Goal: Task Accomplishment & Management: Manage account settings

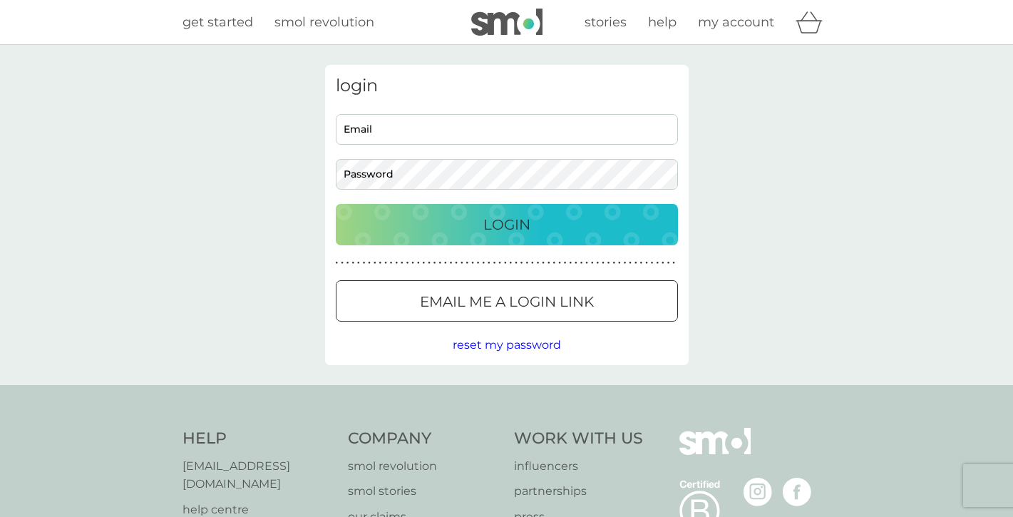
click at [565, 136] on input "Email" at bounding box center [507, 129] width 342 height 31
type input "ami_verge@hotmail.com"
click at [336, 204] on button "Login" at bounding box center [507, 224] width 342 height 41
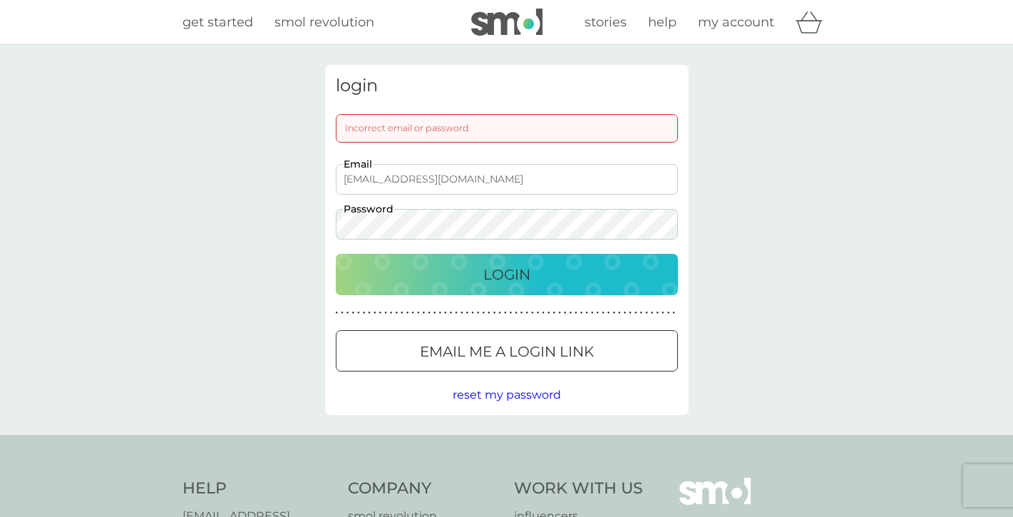
click at [288, 219] on div "login Incorrect email or password ami_verge@hotmail.com Email Password Login ● …" at bounding box center [506, 240] width 1013 height 390
click at [336, 254] on button "Login" at bounding box center [507, 274] width 342 height 41
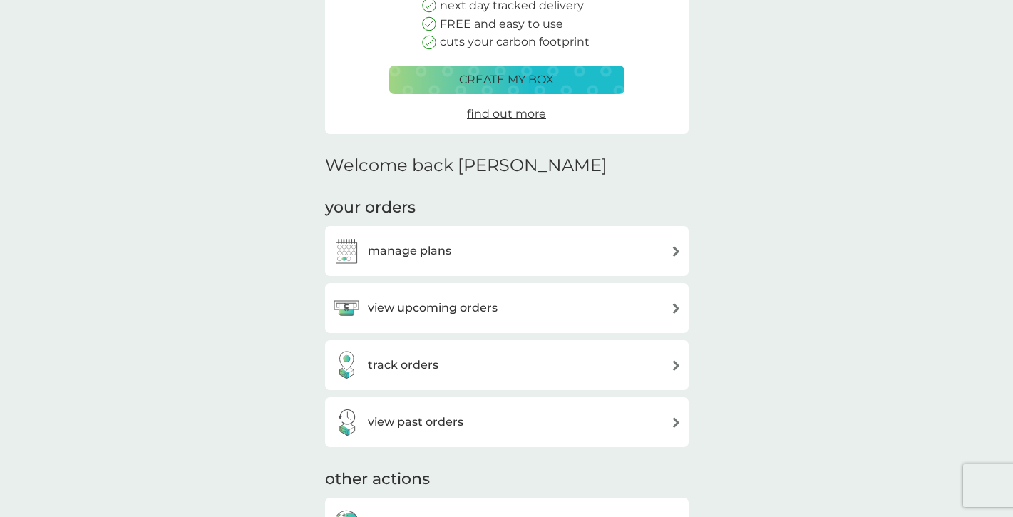
scroll to position [207, 0]
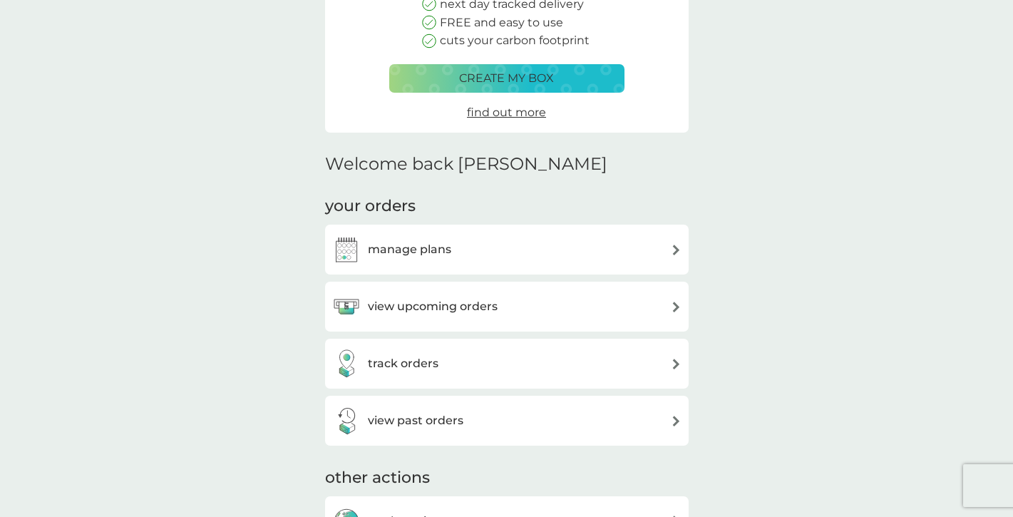
click at [530, 253] on div "manage plans" at bounding box center [506, 249] width 349 height 29
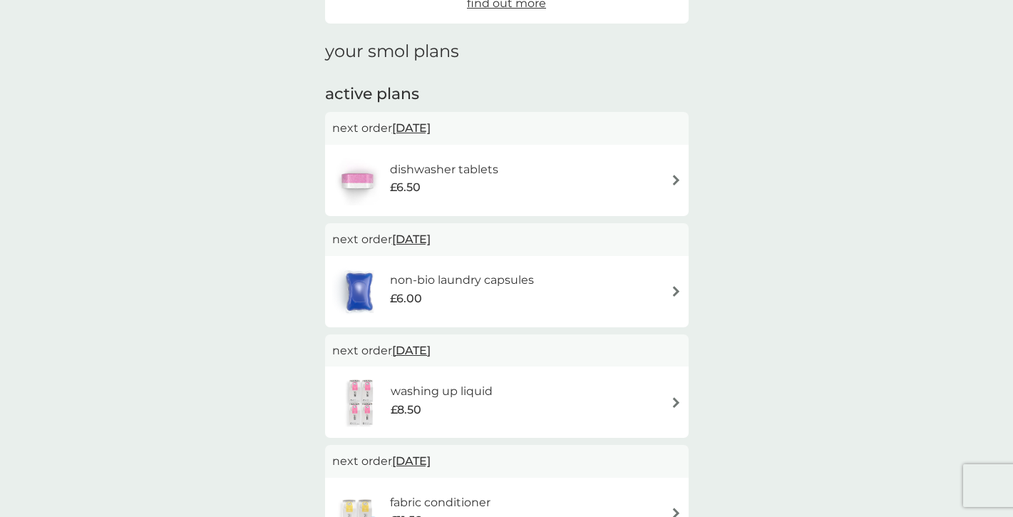
scroll to position [179, 0]
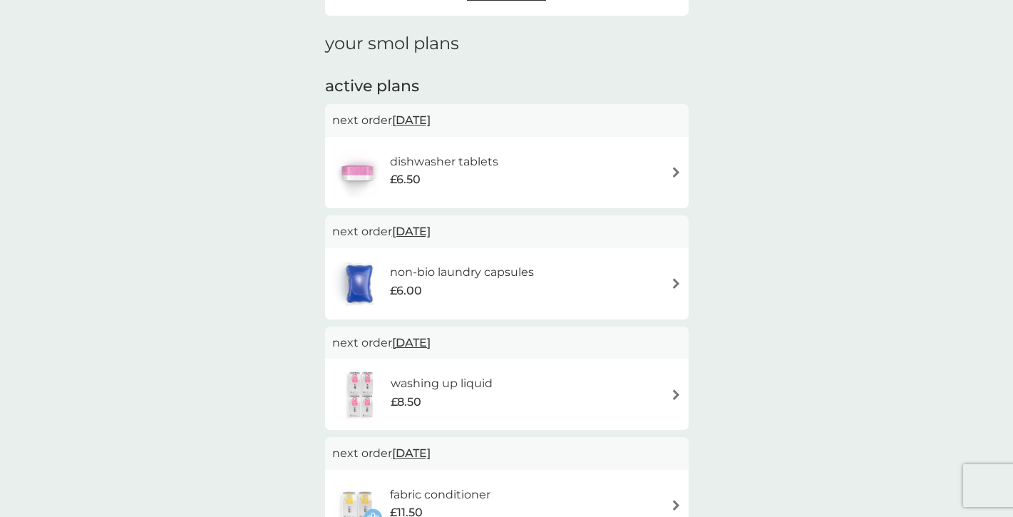
click at [679, 287] on img at bounding box center [676, 283] width 11 height 11
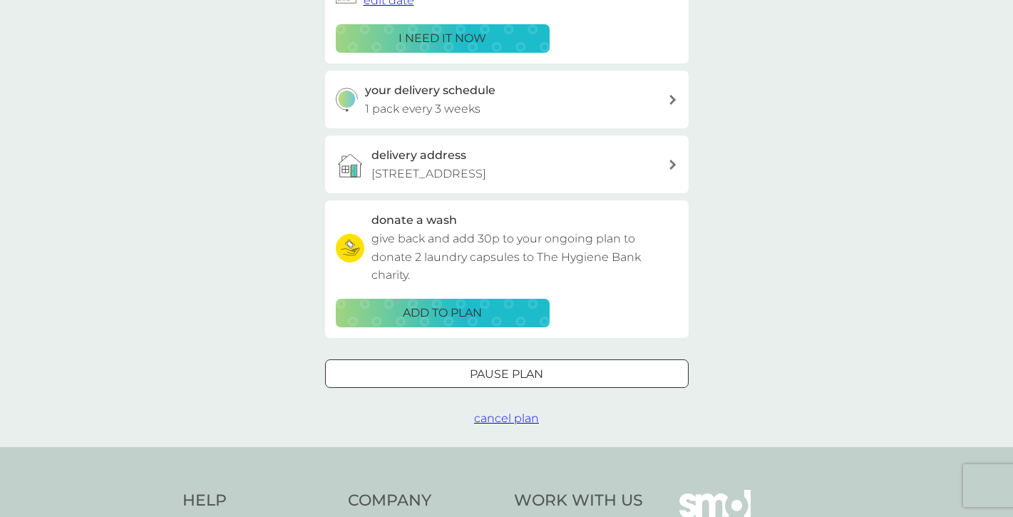
scroll to position [280, 0]
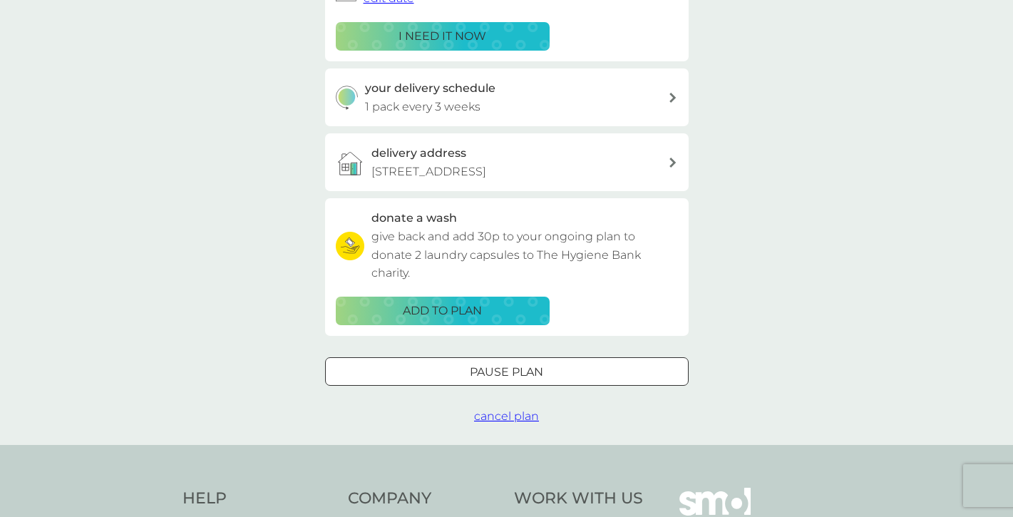
click at [500, 417] on span "cancel plan" at bounding box center [506, 416] width 65 height 14
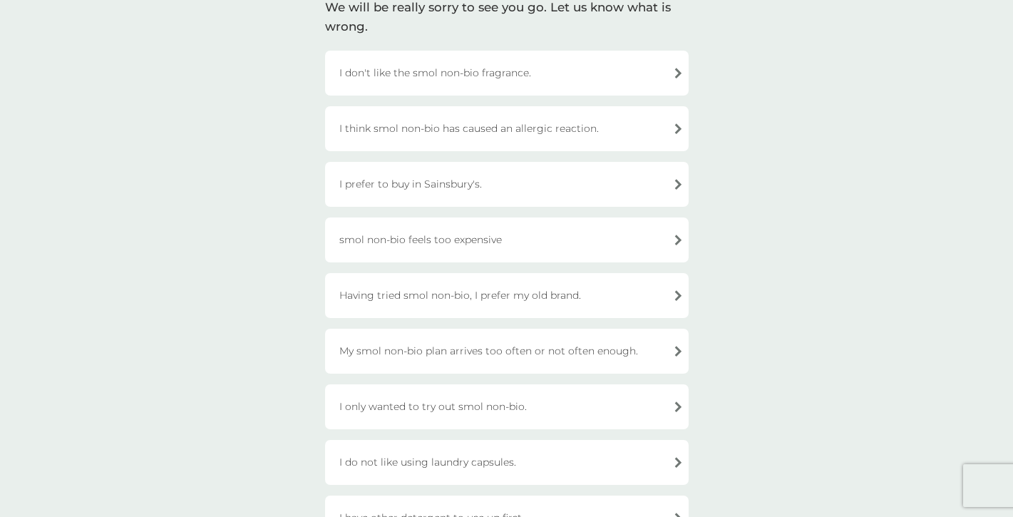
scroll to position [114, 0]
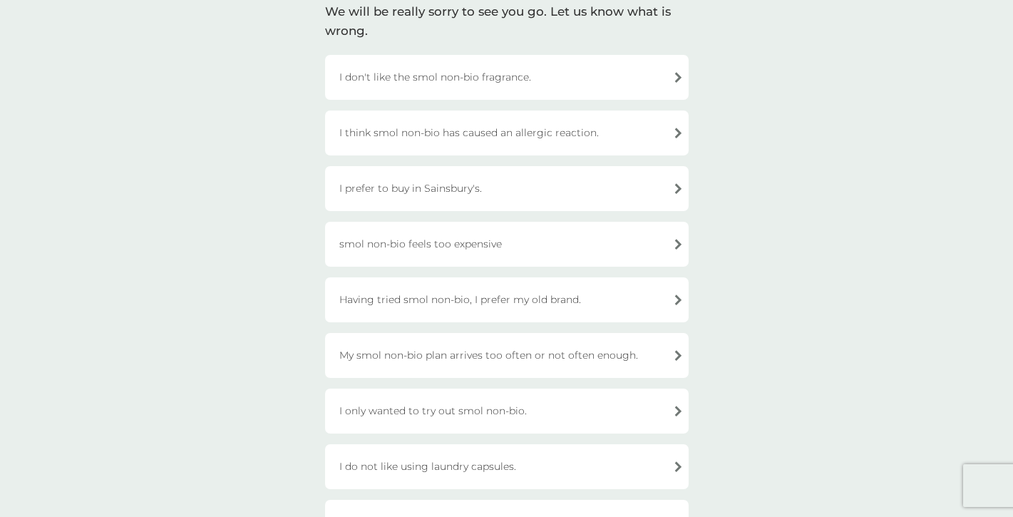
click at [521, 298] on div "Having tried smol non-bio, I prefer my old brand." at bounding box center [507, 299] width 364 height 45
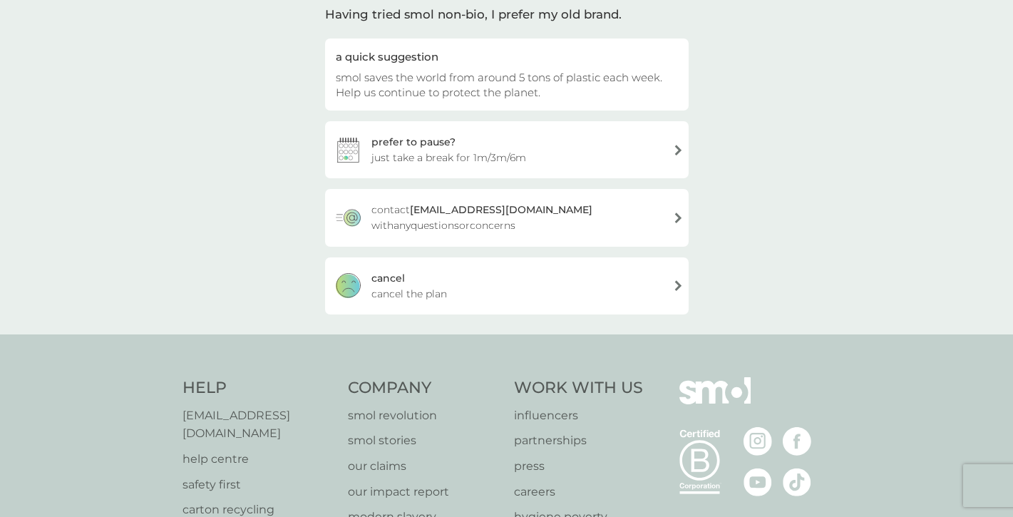
click at [521, 298] on div "cancel cancel the plan" at bounding box center [507, 285] width 364 height 57
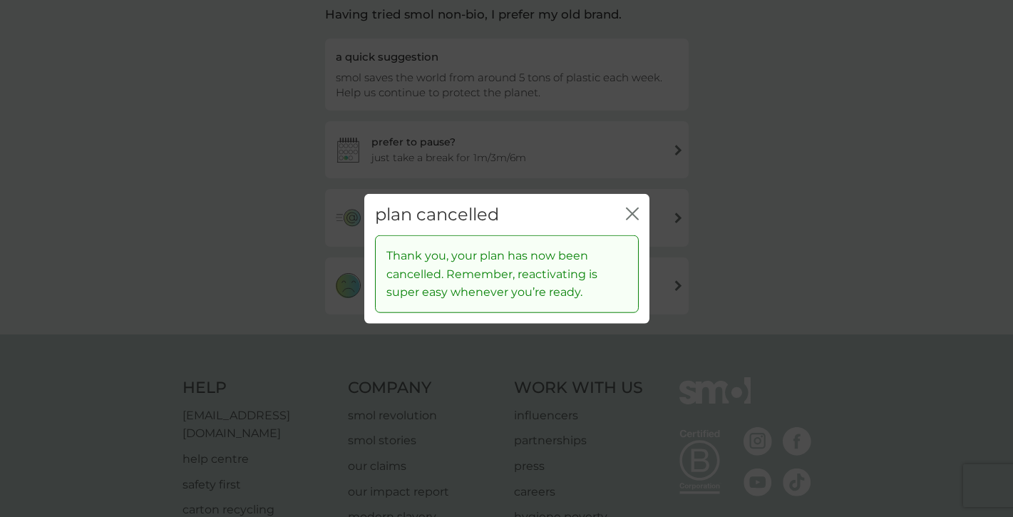
click at [631, 212] on icon "close" at bounding box center [632, 213] width 13 height 13
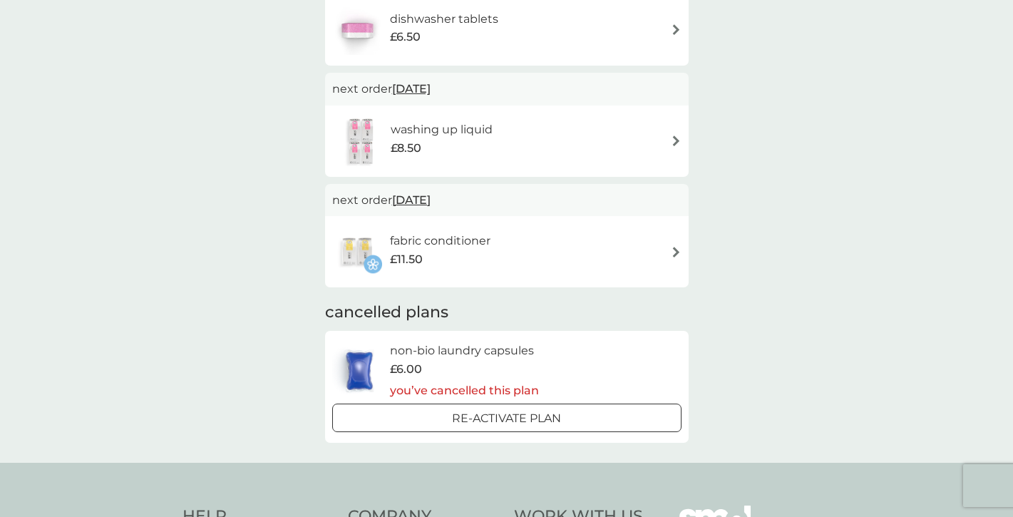
scroll to position [354, 0]
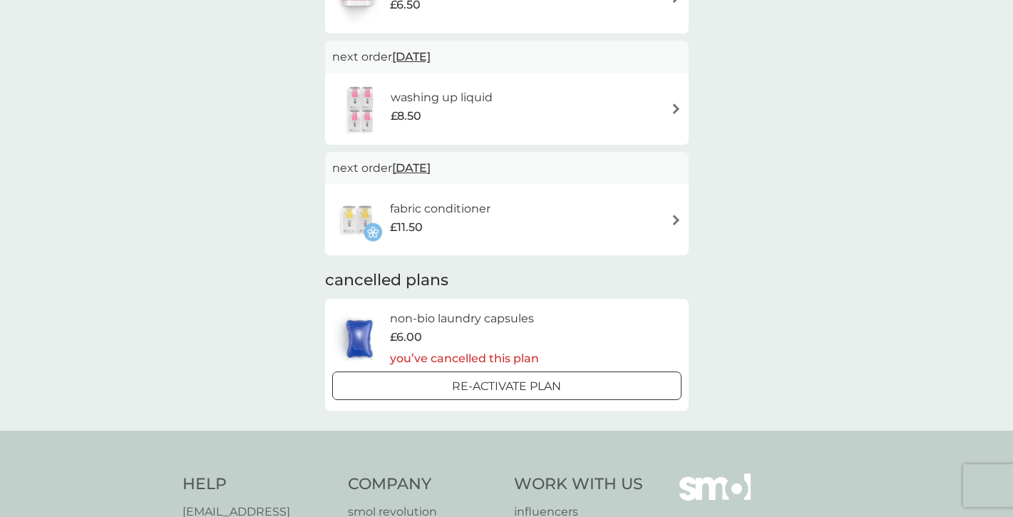
click at [675, 222] on img at bounding box center [676, 220] width 11 height 11
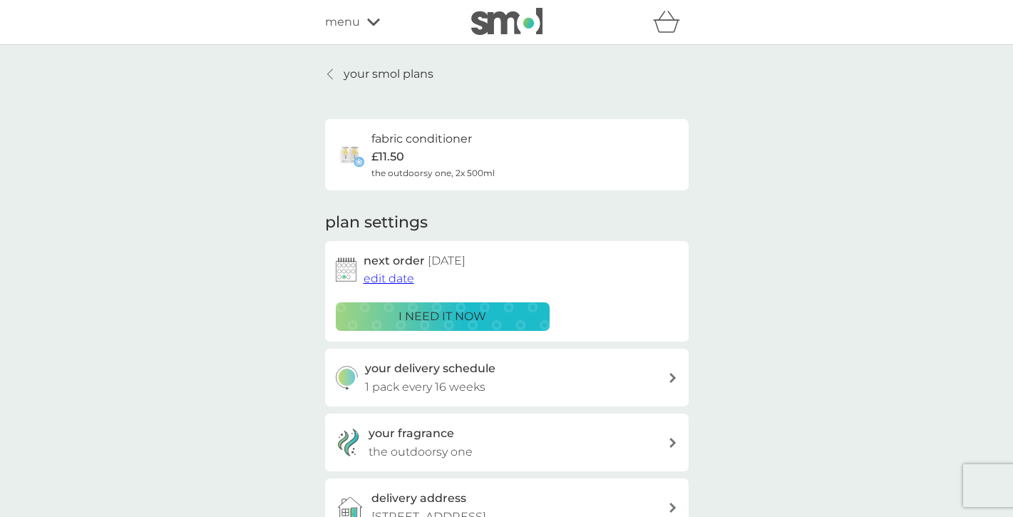
click at [396, 282] on span "edit date" at bounding box center [389, 279] width 51 height 14
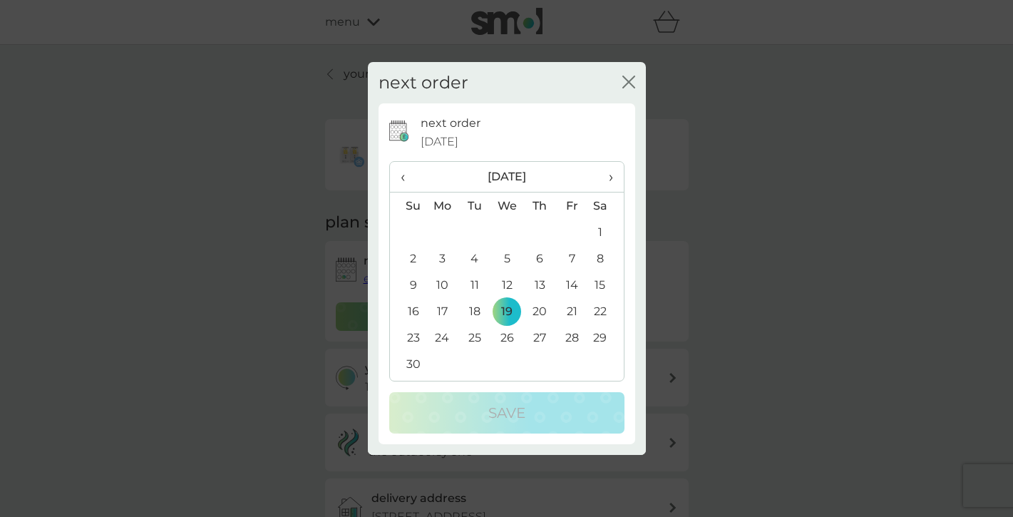
click at [405, 179] on span "‹" at bounding box center [408, 177] width 15 height 30
click at [411, 311] on td "21" at bounding box center [408, 311] width 36 height 26
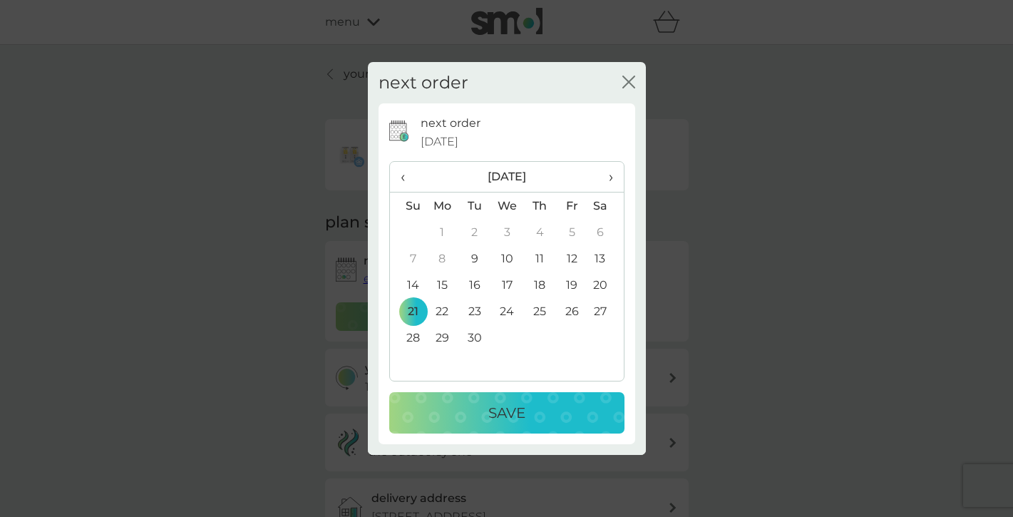
click at [534, 408] on div "Save" at bounding box center [507, 412] width 207 height 23
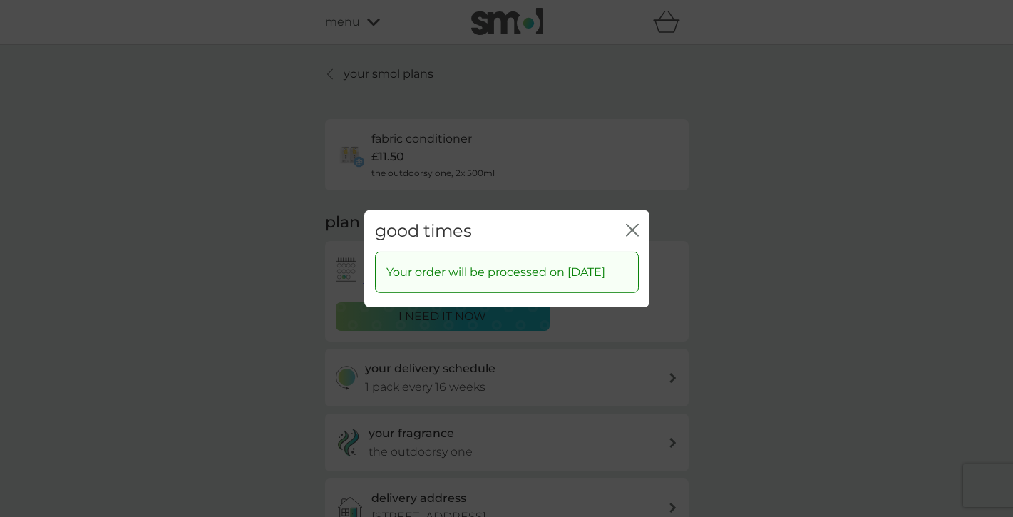
click at [633, 224] on icon "close" at bounding box center [635, 229] width 6 height 11
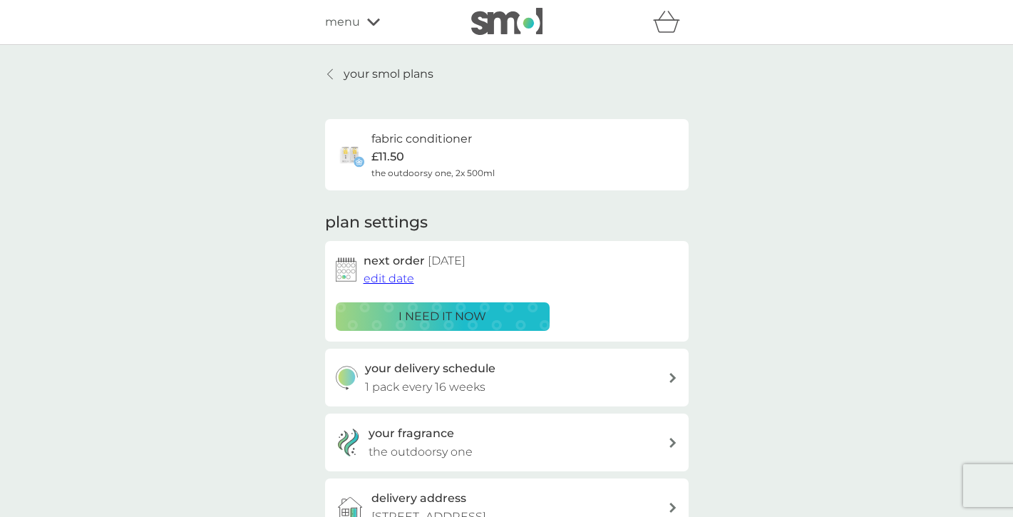
click at [397, 76] on p "your smol plans" at bounding box center [389, 74] width 90 height 19
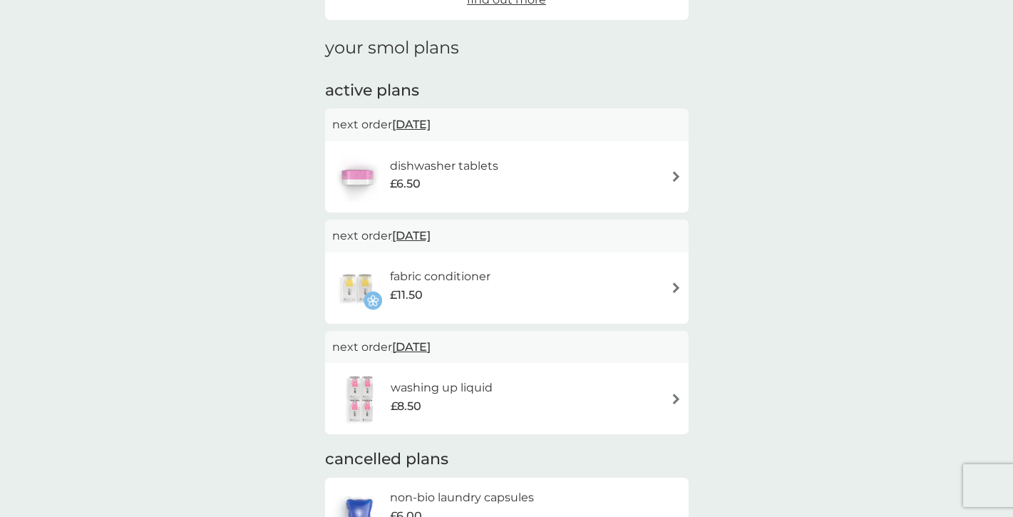
scroll to position [276, 0]
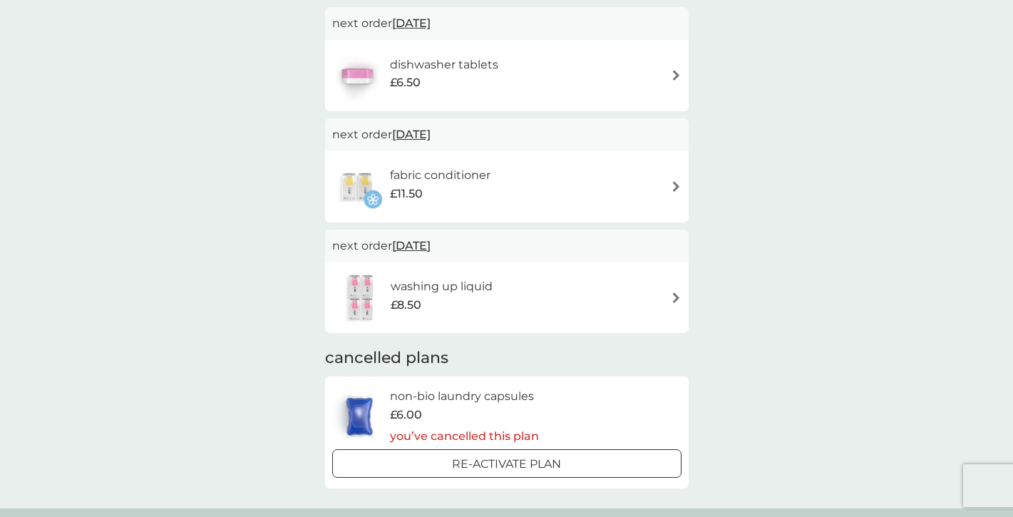
click at [677, 76] on img at bounding box center [676, 75] width 11 height 11
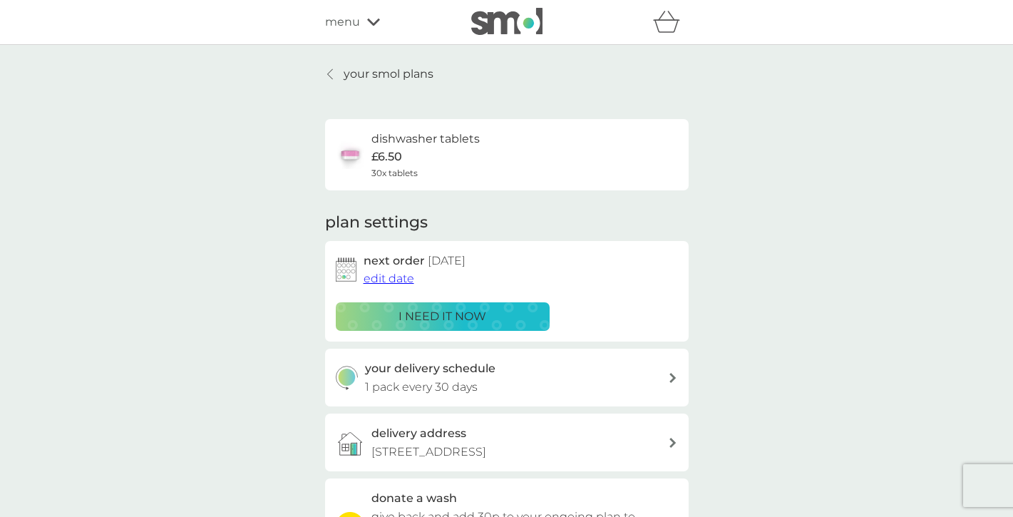
scroll to position [82, 0]
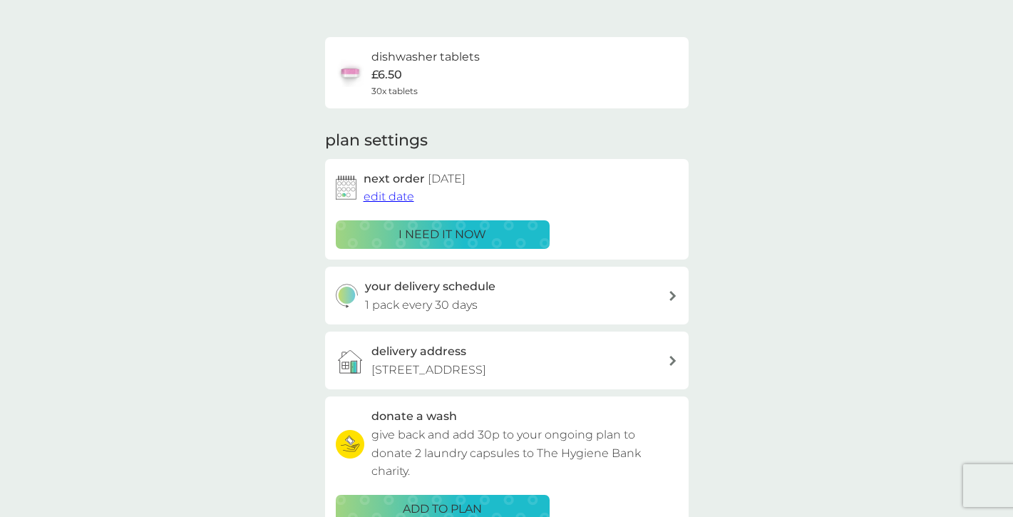
click at [390, 200] on span "edit date" at bounding box center [389, 197] width 51 height 14
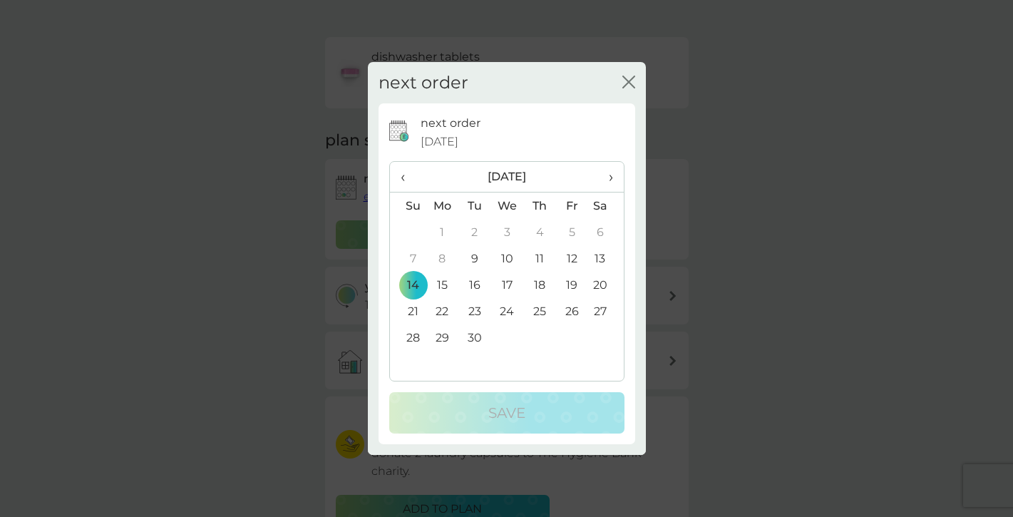
click at [610, 180] on span "›" at bounding box center [605, 177] width 14 height 30
click at [418, 284] on td "12" at bounding box center [408, 285] width 36 height 26
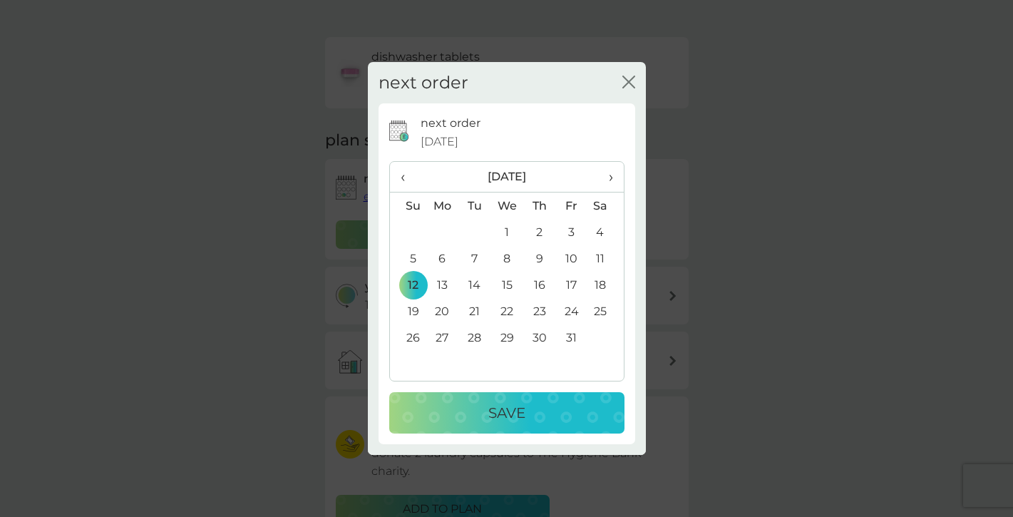
click at [540, 407] on div "Save" at bounding box center [507, 412] width 207 height 23
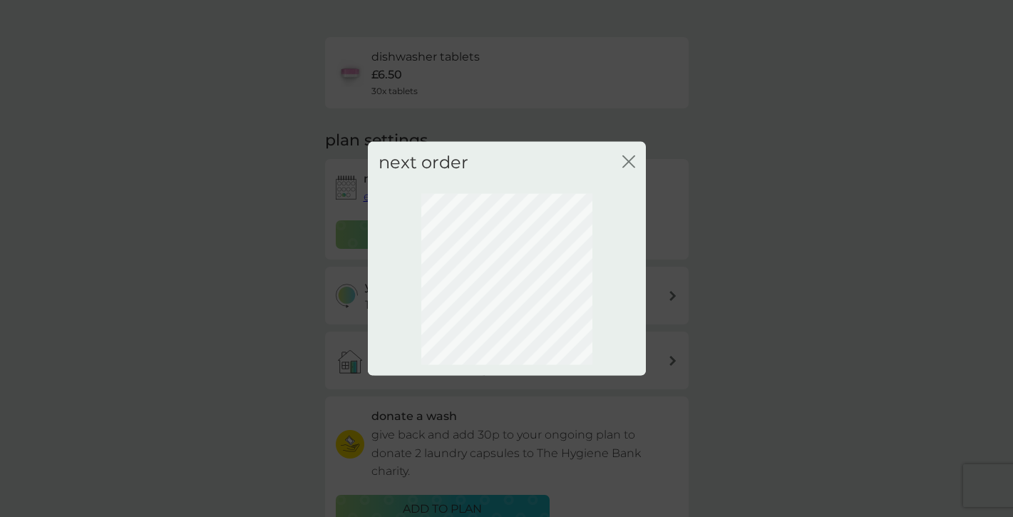
scroll to position [81, 0]
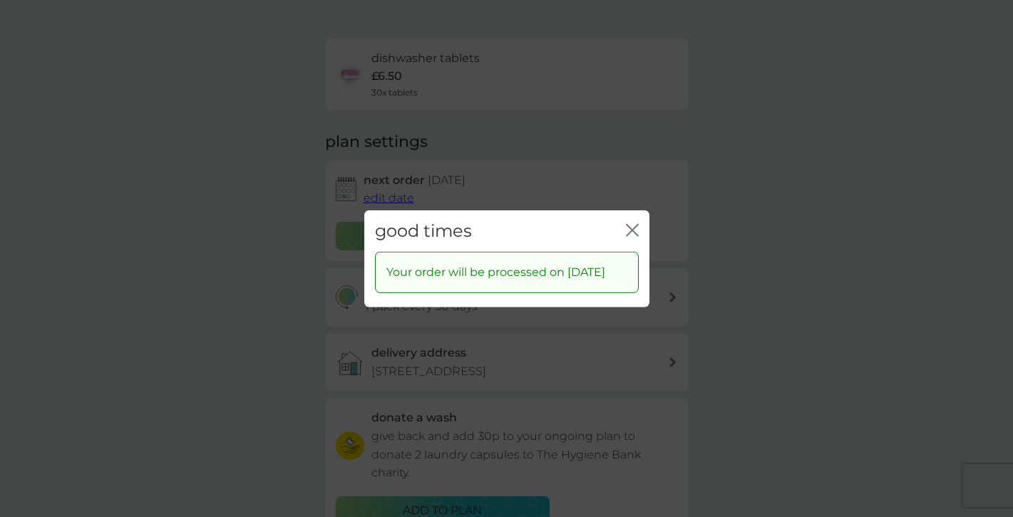
click at [632, 223] on icon "close" at bounding box center [632, 229] width 13 height 13
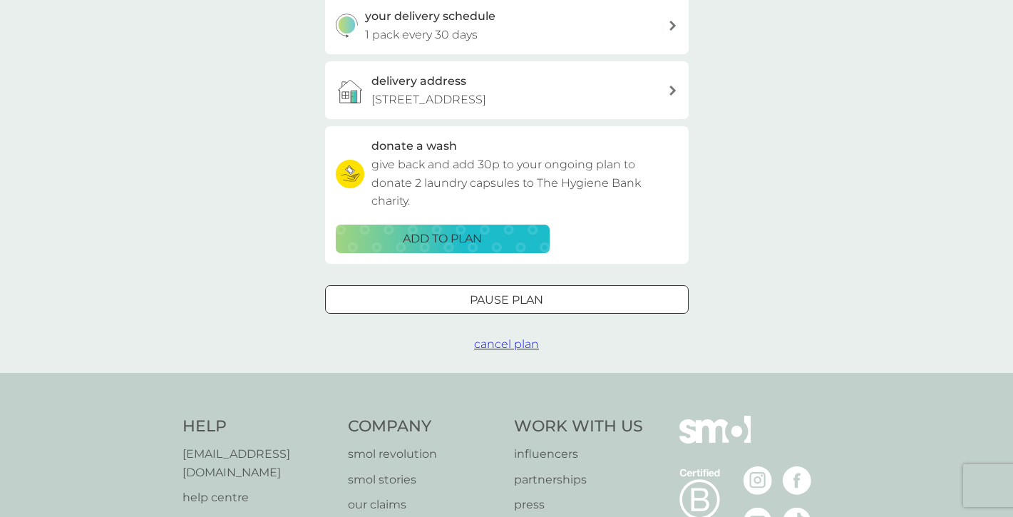
scroll to position [0, 0]
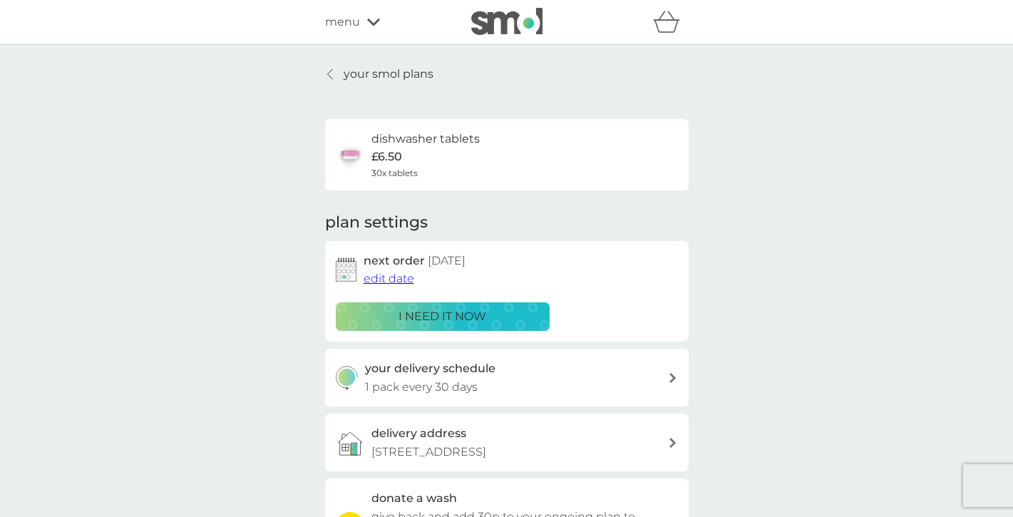
click at [366, 73] on p "your smol plans" at bounding box center [389, 74] width 90 height 19
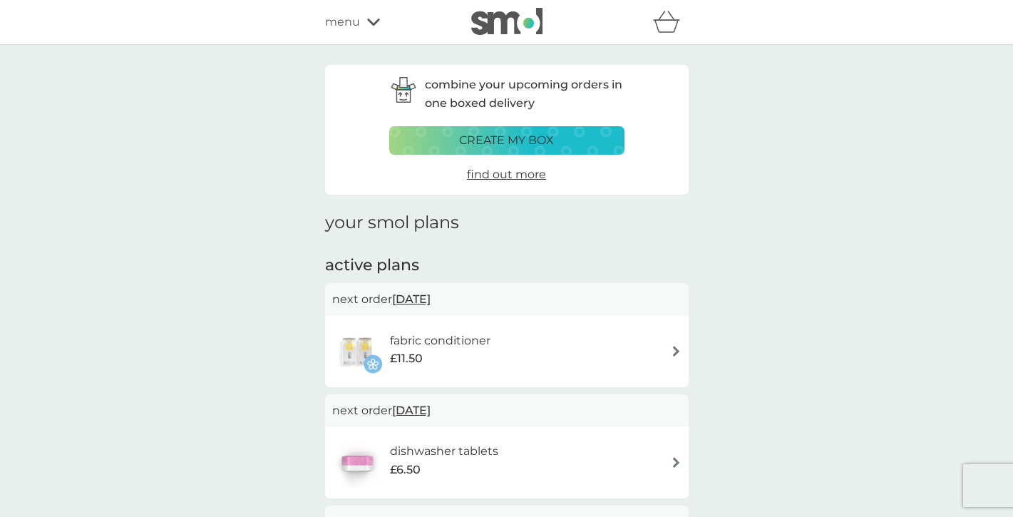
click at [349, 21] on span "menu" at bounding box center [342, 22] width 35 height 19
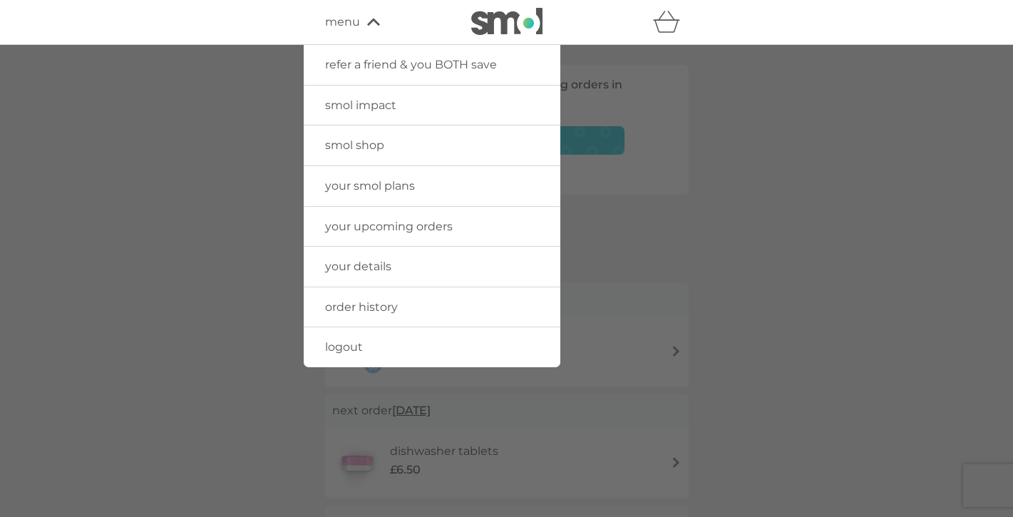
click at [349, 346] on span "logout" at bounding box center [344, 347] width 38 height 14
